Goal: Find specific page/section: Find specific page/section

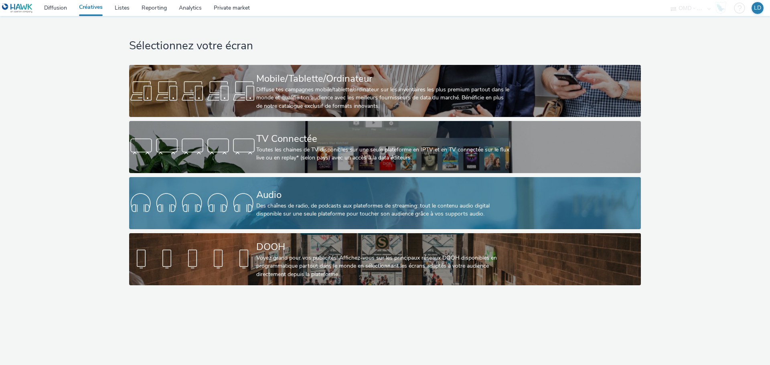
click at [293, 196] on div "Audio" at bounding box center [383, 195] width 254 height 14
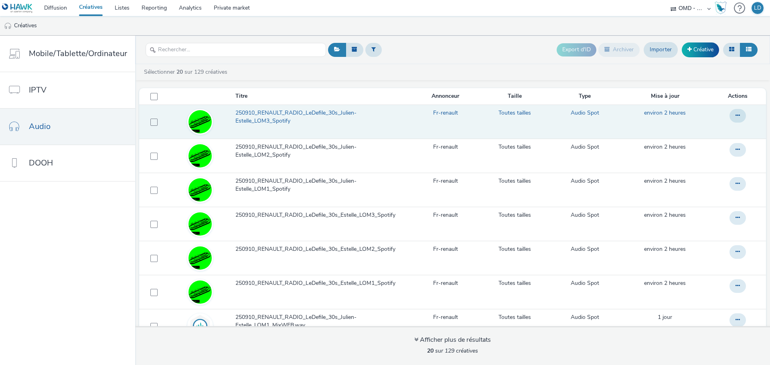
click at [264, 119] on span "250910_RENAULT_RADIO_LeDefile_30s_Julien-Estelle_LOM3_Spotify" at bounding box center [322, 117] width 174 height 16
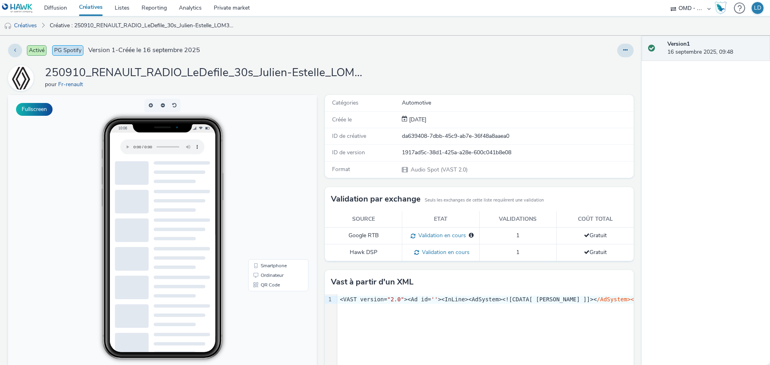
click at [94, 6] on link "Créatives" at bounding box center [91, 8] width 36 height 16
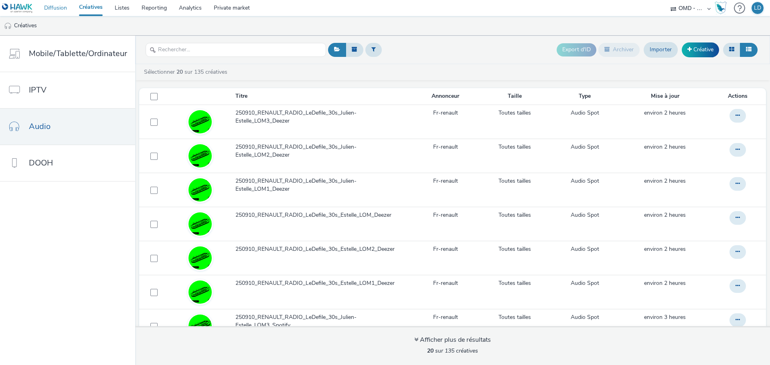
click at [63, 7] on link "Diffusion" at bounding box center [55, 8] width 35 height 16
